Goal: Information Seeking & Learning: Find specific fact

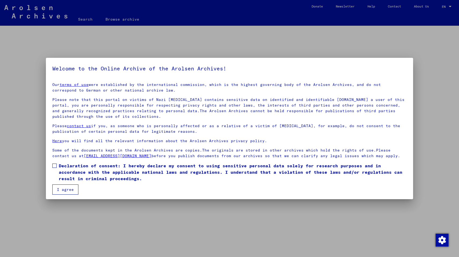
click at [71, 164] on span "Declaration of consent: I hereby declare my consent to using sensitive personal…" at bounding box center [233, 172] width 348 height 19
click at [63, 183] on mat-checkbox "Declaration of consent: I hereby declare my consent to using sensitive personal…" at bounding box center [229, 174] width 354 height 22
click at [62, 184] on mat-checkbox "Declaration of consent: I hereby declare my consent to using sensitive personal…" at bounding box center [229, 174] width 354 height 22
click at [67, 192] on button "I agree" at bounding box center [65, 190] width 26 height 10
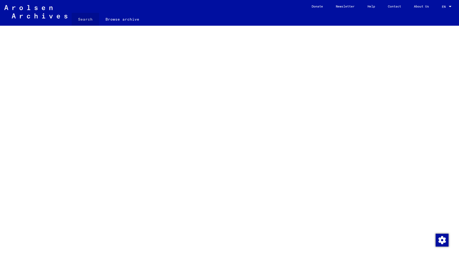
click at [90, 20] on link "Search" at bounding box center [85, 19] width 27 height 13
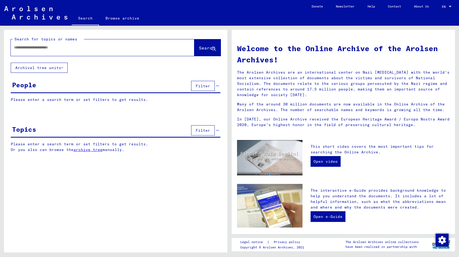
click at [75, 42] on div "Search for topics or names" at bounding box center [48, 39] width 71 height 6
click at [74, 47] on input "text" at bounding box center [96, 48] width 164 height 6
type input "*"
click at [195, 58] on div "Search for topics or names ********* close Search" at bounding box center [115, 46] width 223 height 33
click at [199, 51] on span "Search" at bounding box center [207, 49] width 17 height 6
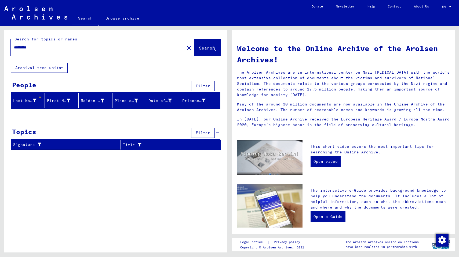
click at [64, 47] on input "*********" at bounding box center [96, 48] width 164 height 6
type input "********"
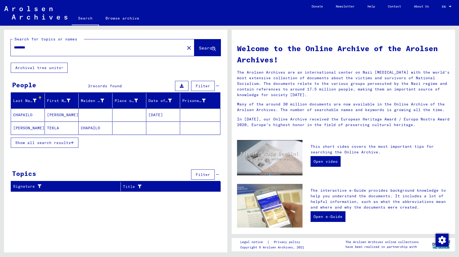
click at [76, 128] on mat-cell "TEKLA" at bounding box center [62, 128] width 34 height 13
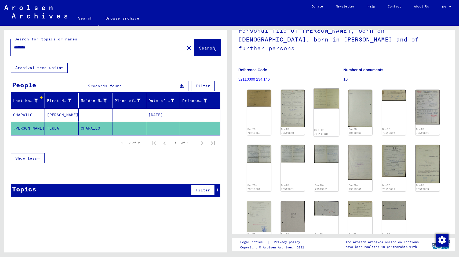
scroll to position [42, 0]
click at [298, 98] on img at bounding box center [292, 108] width 25 height 39
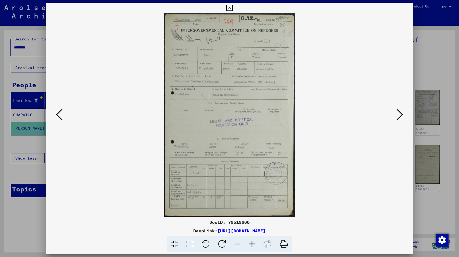
click at [400, 114] on icon at bounding box center [399, 114] width 6 height 13
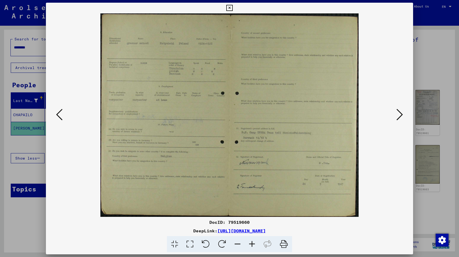
click at [400, 114] on icon at bounding box center [399, 114] width 6 height 13
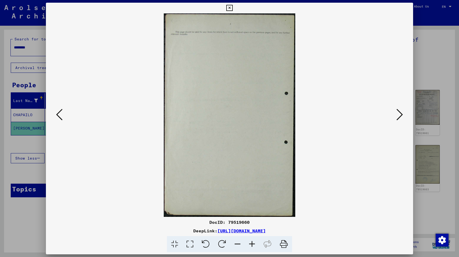
click at [400, 114] on icon at bounding box center [399, 114] width 6 height 13
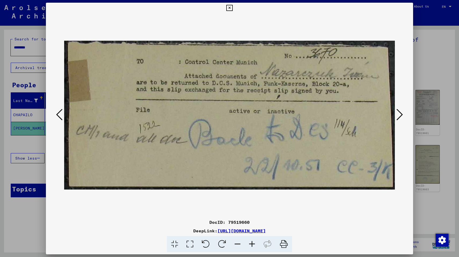
click at [400, 114] on icon at bounding box center [399, 114] width 6 height 13
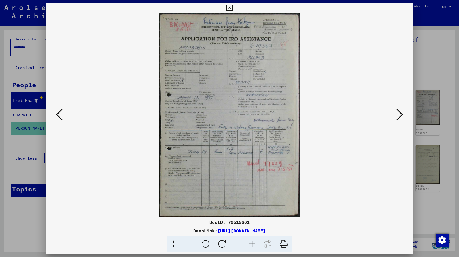
click at [400, 114] on icon at bounding box center [399, 114] width 6 height 13
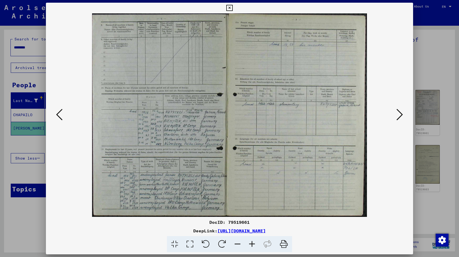
click at [400, 114] on icon at bounding box center [399, 114] width 6 height 13
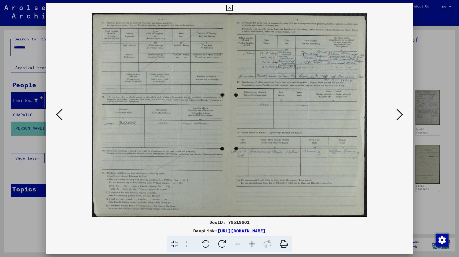
click at [400, 114] on icon at bounding box center [399, 114] width 6 height 13
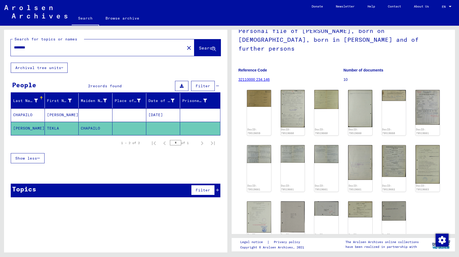
click at [131, 118] on mat-cell at bounding box center [129, 115] width 34 height 13
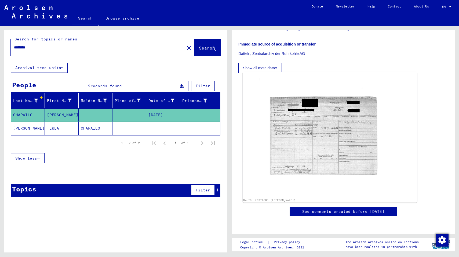
scroll to position [142, 0]
click at [324, 125] on img at bounding box center [330, 135] width 174 height 126
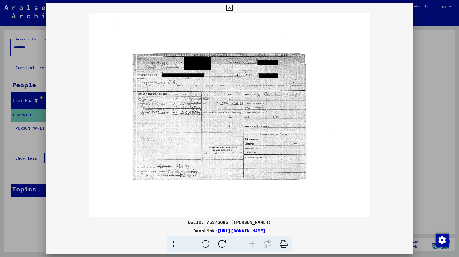
click at [415, 134] on div at bounding box center [229, 128] width 459 height 257
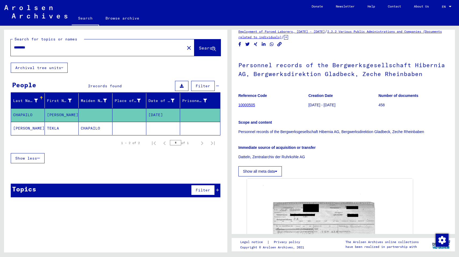
scroll to position [18, 0]
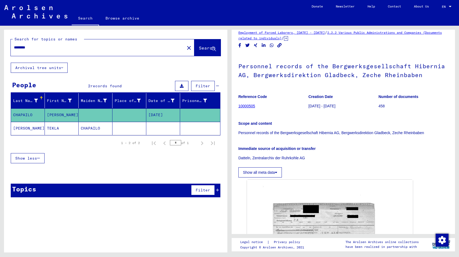
click at [310, 109] on figure "Creation Date [DATE] - [DATE]" at bounding box center [343, 102] width 70 height 24
click at [186, 50] on mat-icon "close" at bounding box center [189, 48] width 6 height 6
